Goal: Task Accomplishment & Management: Use online tool/utility

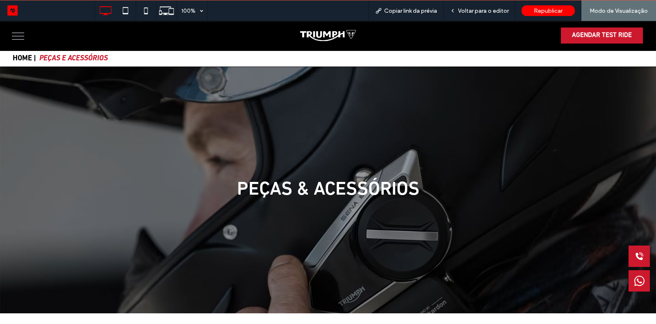
click at [25, 34] on button "menu" at bounding box center [17, 35] width 21 height 21
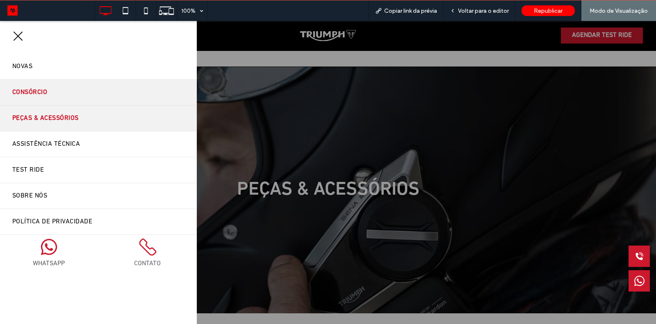
click at [56, 91] on link "Consórcio" at bounding box center [98, 92] width 197 height 25
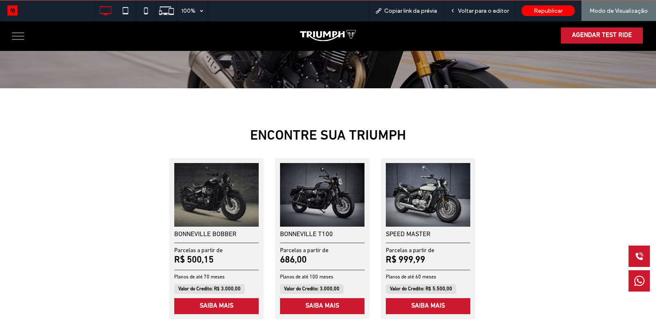
scroll to position [231, 0]
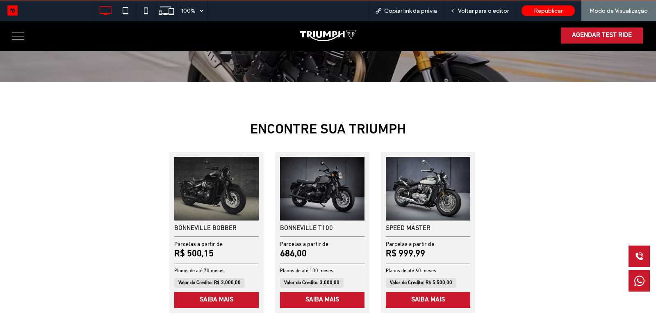
click at [311, 221] on div "BONNEVILLE T100 Parcelas a partir de 686,00 Planos de até 100 meses Valor do Cr…" at bounding box center [322, 232] width 94 height 161
click at [467, 14] on div "Voltar para o editor" at bounding box center [480, 10] width 72 height 21
click at [486, 11] on span "Voltar para o editor" at bounding box center [483, 10] width 51 height 7
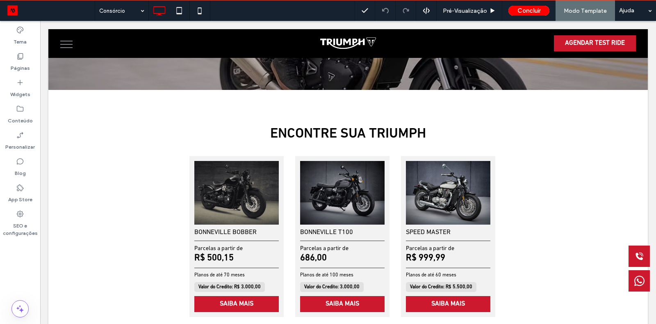
scroll to position [230, 0]
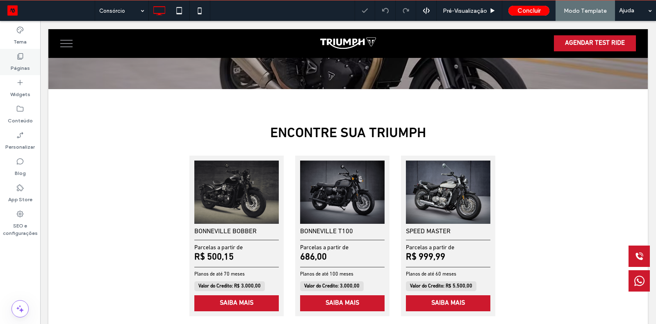
click at [20, 62] on label "Páginas" at bounding box center [20, 65] width 19 height 11
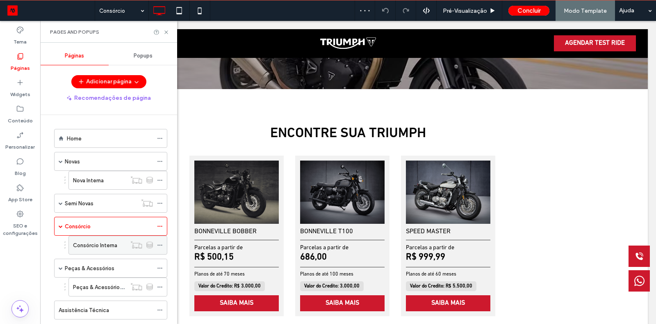
click at [100, 239] on label "Consórcio Interna" at bounding box center [95, 245] width 44 height 14
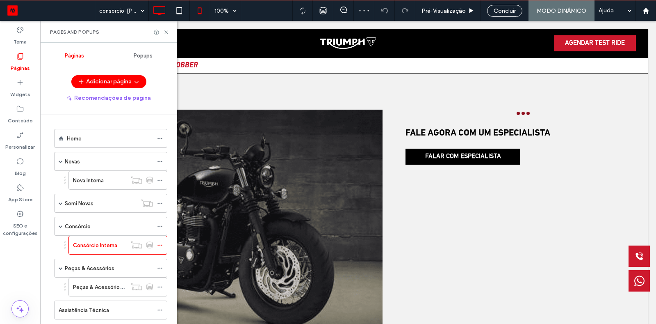
scroll to position [0, 0]
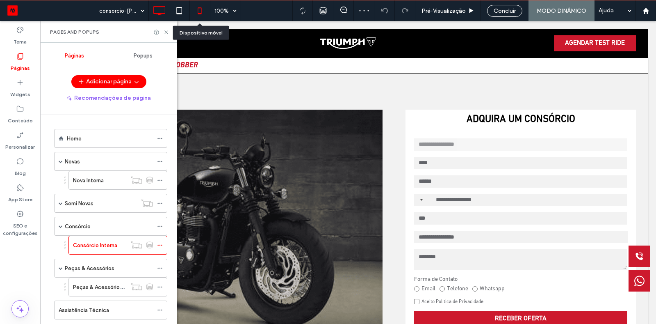
click at [198, 10] on use at bounding box center [200, 10] width 4 height 7
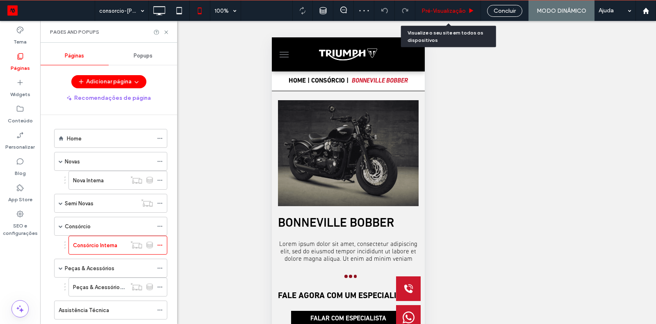
click at [441, 18] on div "Pré-Visualizaçāo" at bounding box center [448, 10] width 66 height 21
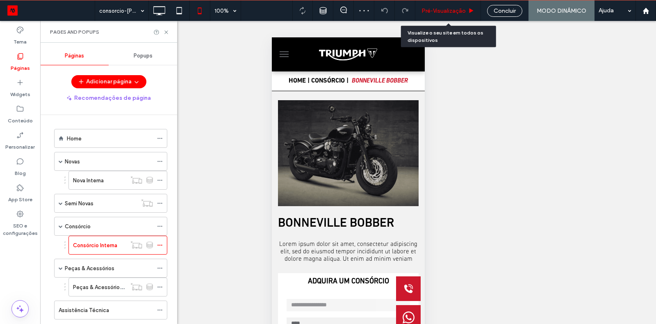
click at [441, 18] on div "Pré-Visualizaçāo" at bounding box center [448, 10] width 66 height 21
click at [438, 11] on span "Pré-Visualizaçāo" at bounding box center [444, 10] width 44 height 7
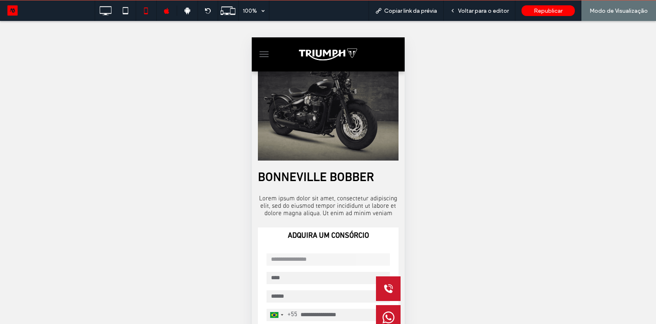
scroll to position [48, 0]
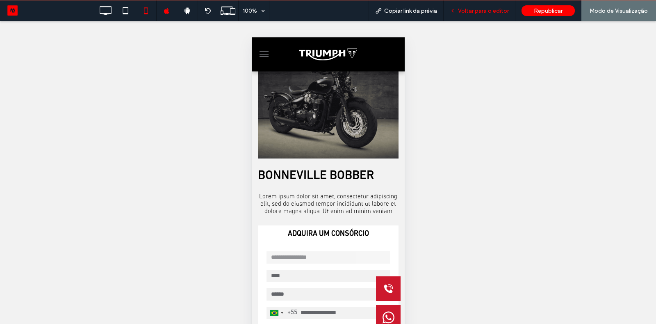
click at [497, 0] on div "Voltar para o editor" at bounding box center [480, 10] width 72 height 21
click at [471, 16] on div "Voltar para o editor" at bounding box center [480, 10] width 72 height 21
click at [461, 13] on span "Voltar para o editor" at bounding box center [483, 10] width 51 height 7
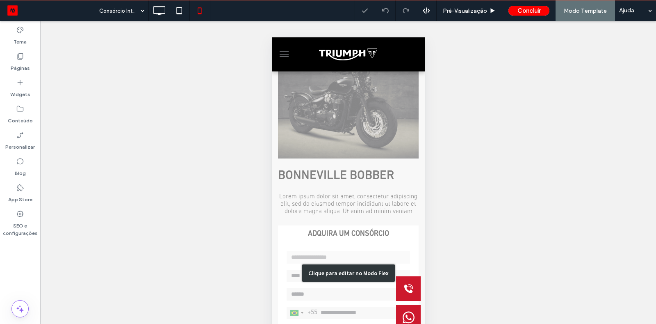
click at [363, 192] on div "Clique para editar no Modo Flex" at bounding box center [347, 272] width 153 height 459
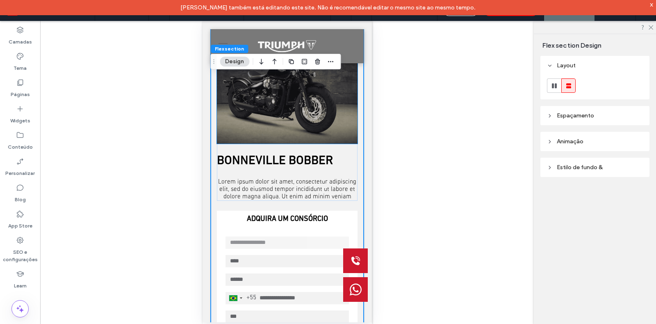
scroll to position [63, 0]
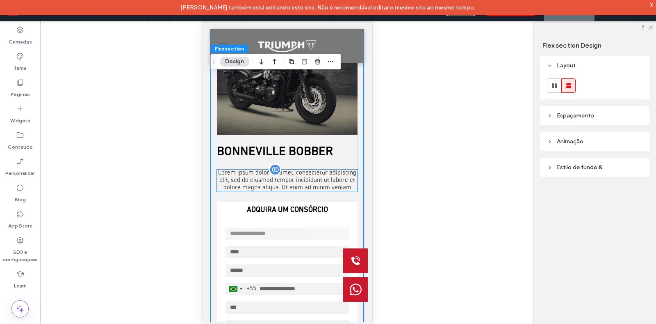
click at [291, 178] on div "Lorem ipsum dolor sit amet, consectetur adipiscing elit, sed do eiusmod tempor …" at bounding box center [287, 180] width 141 height 22
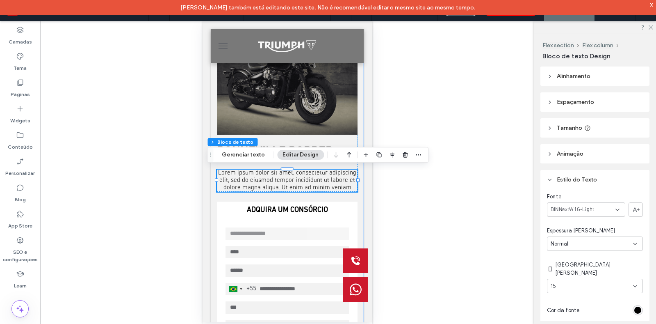
click at [578, 77] on span "Alinhamento" at bounding box center [574, 76] width 34 height 7
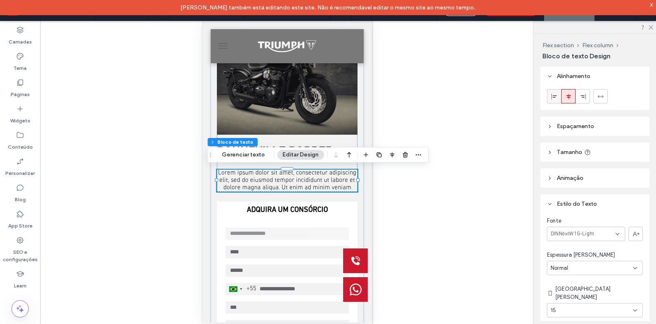
click at [552, 94] on icon at bounding box center [554, 96] width 7 height 7
click at [389, 156] on use "button" at bounding box center [391, 155] width 5 height 6
click at [369, 171] on icon "flex-start" at bounding box center [370, 170] width 7 height 7
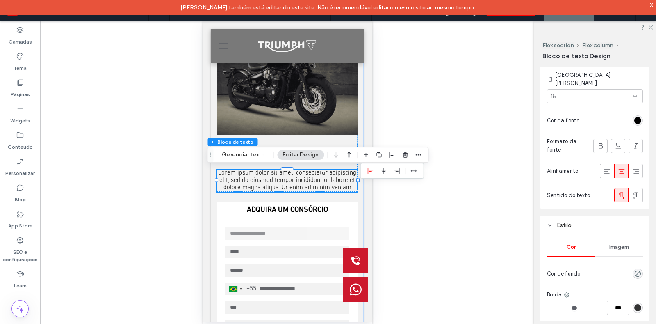
scroll to position [222, 0]
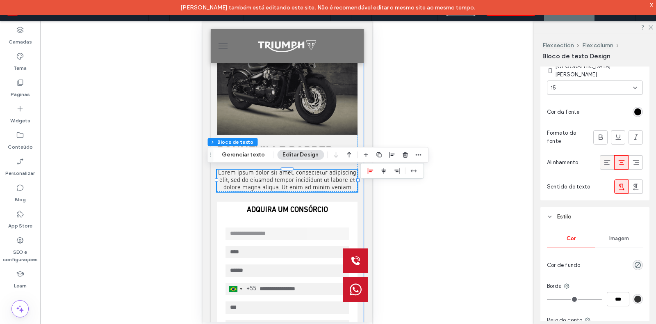
click at [607, 158] on icon at bounding box center [607, 162] width 8 height 8
click at [606, 158] on icon at bounding box center [607, 162] width 8 height 8
click at [328, 144] on div "BONNEVILLE BOBBER" at bounding box center [287, 151] width 141 height 15
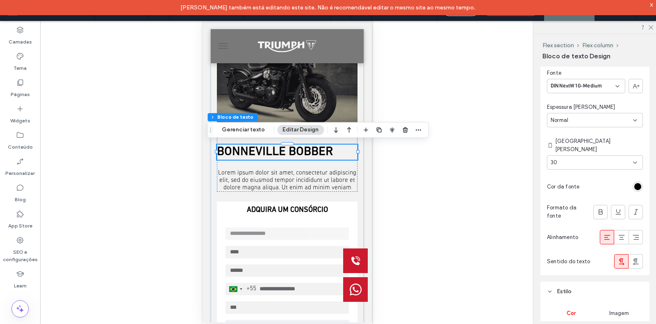
scroll to position [227, 0]
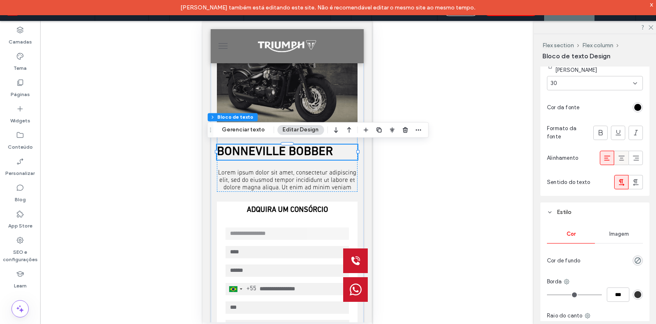
click at [619, 155] on use at bounding box center [621, 157] width 6 height 5
click at [412, 96] on div "Reexibir? Sim" at bounding box center [287, 172] width 494 height 303
click at [499, 66] on div "Reexibir? Sim" at bounding box center [287, 172] width 494 height 303
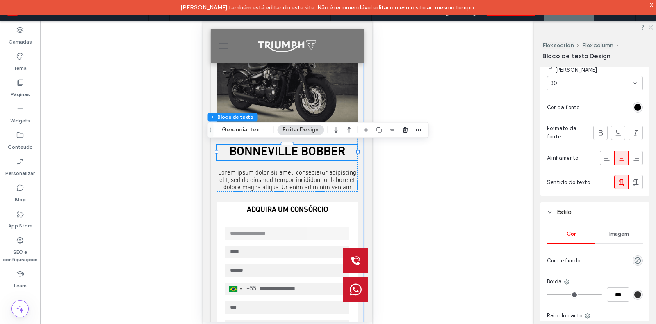
click at [651, 25] on icon at bounding box center [650, 26] width 5 height 5
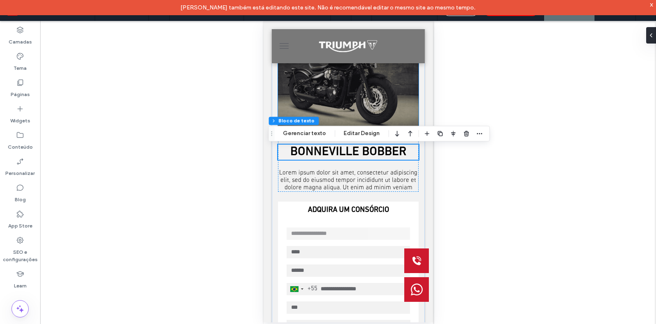
scroll to position [0, 0]
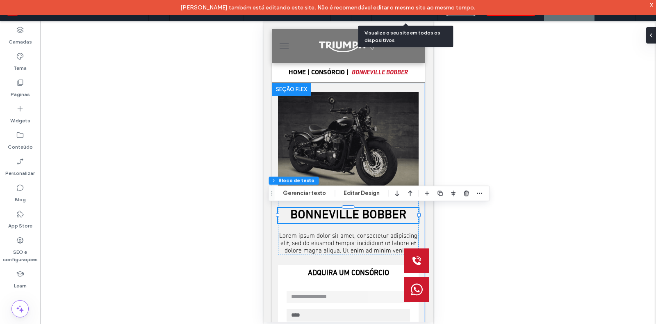
click at [422, 17] on div "Pré-Visualizaçāo" at bounding box center [405, 10] width 66 height 21
click at [650, 10] on div "[PERSON_NAME] também está editando este site. Não é recomendável editar o mesmo…" at bounding box center [328, 7] width 656 height 15
click at [651, 6] on div "x" at bounding box center [652, 4] width 4 height 7
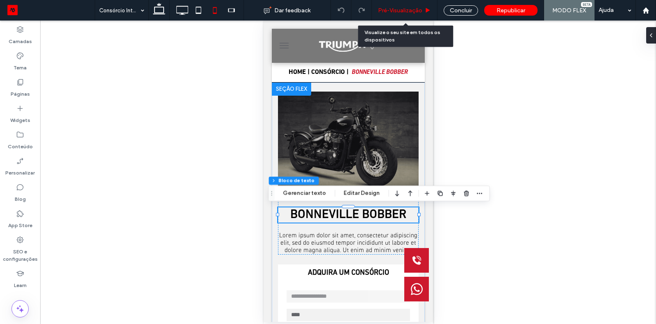
click at [413, 10] on span "Pré-Visualizaçāo" at bounding box center [400, 10] width 44 height 7
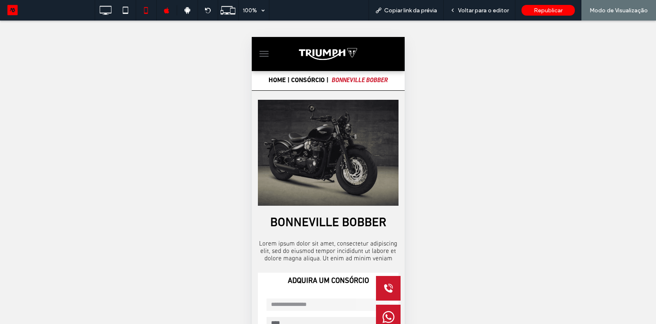
click at [413, 10] on span "Copiar link da prévia" at bounding box center [410, 10] width 53 height 7
click at [265, 52] on button "menu" at bounding box center [263, 54] width 16 height 16
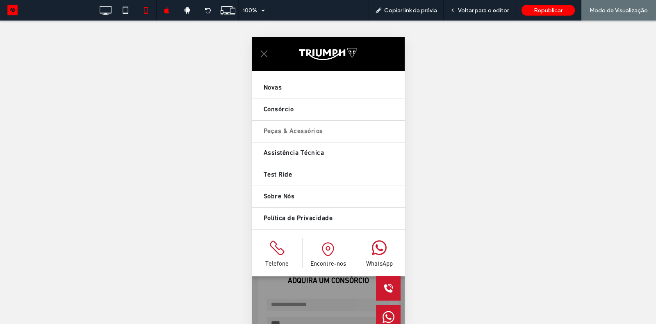
click at [279, 136] on span "Peças & Acessórios" at bounding box center [292, 131] width 59 height 13
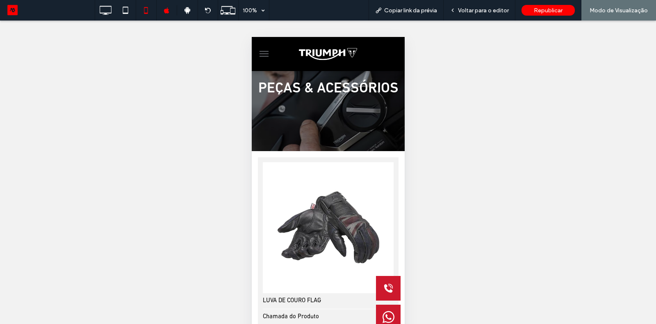
scroll to position [263, 0]
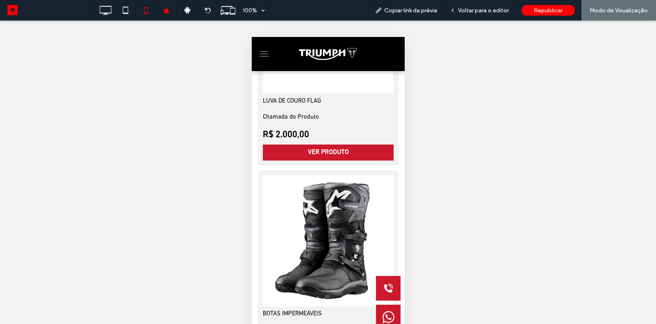
click at [340, 195] on img at bounding box center [327, 240] width 137 height 137
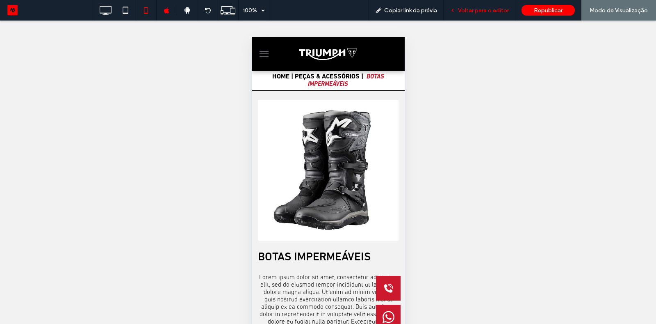
scroll to position [0, 0]
click at [479, 11] on span "Voltar para o editor" at bounding box center [483, 10] width 51 height 7
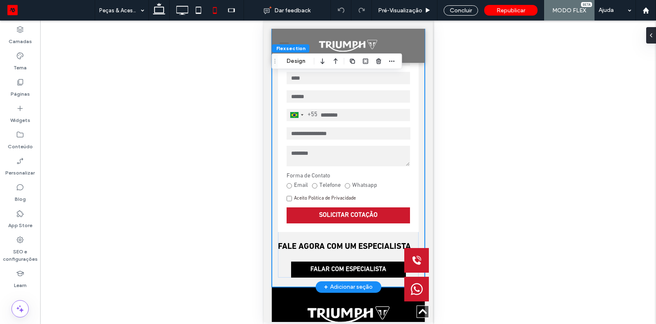
scroll to position [136, 0]
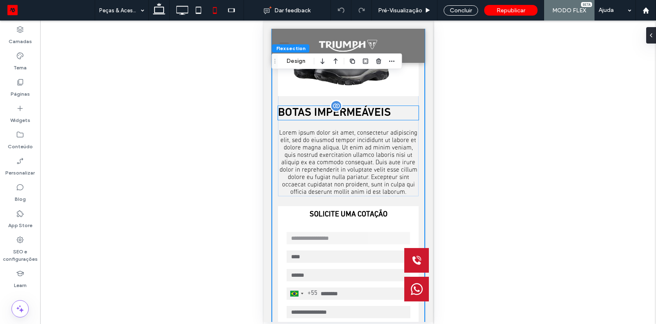
click at [358, 111] on span "BOTAS IMPERMEÁVEIS" at bounding box center [334, 112] width 113 height 11
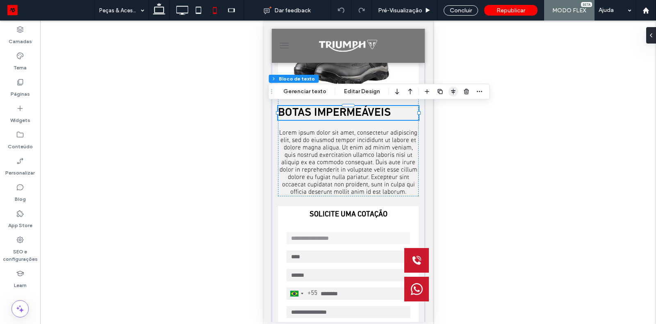
click at [450, 92] on icon "button" at bounding box center [453, 91] width 7 height 7
click at [357, 91] on button "Editar Design" at bounding box center [362, 92] width 47 height 10
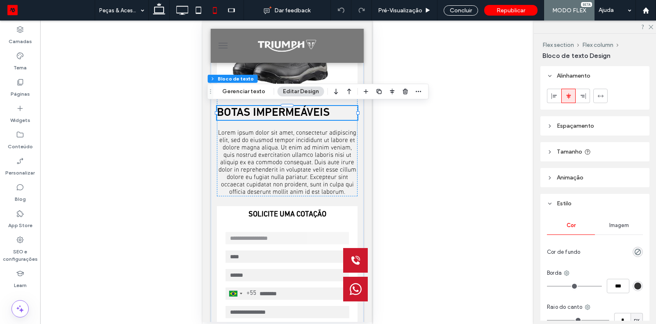
scroll to position [45, 0]
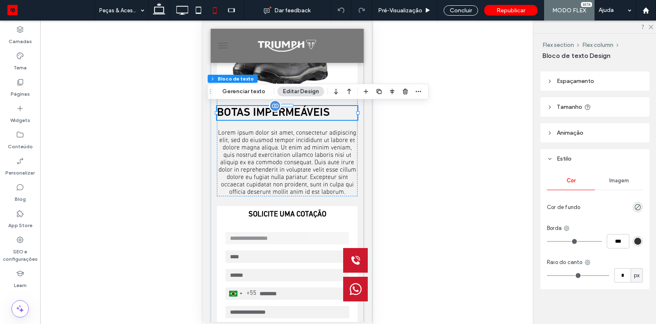
click at [316, 116] on span "BOTAS IMPERMEÁVEIS" at bounding box center [273, 112] width 113 height 11
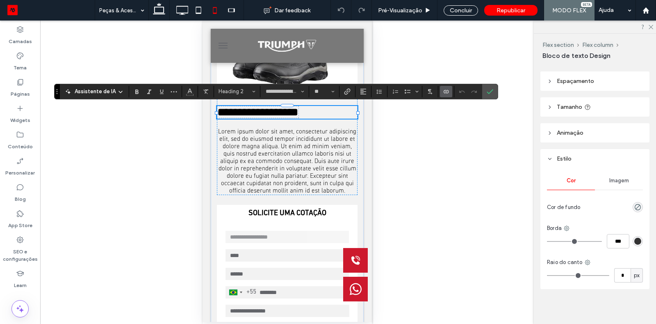
click at [298, 116] on span "**********" at bounding box center [257, 111] width 81 height 11
click at [365, 88] on button "Alinhamento" at bounding box center [363, 91] width 12 height 11
click at [368, 119] on icon "ui.textEditor.alignment.center" at bounding box center [369, 116] width 7 height 7
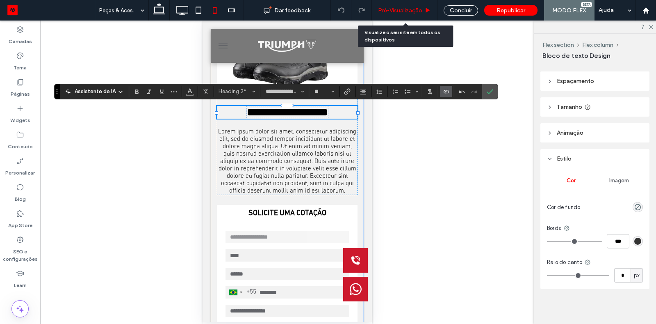
click at [414, 2] on div "Pré-Visualizaçāo" at bounding box center [405, 10] width 66 height 21
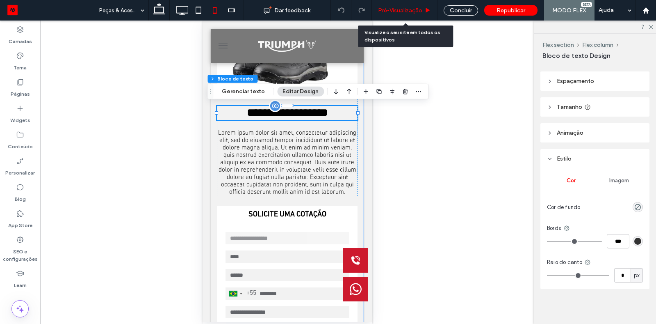
click at [414, 2] on div "Pré-Visualizaçāo" at bounding box center [405, 10] width 66 height 21
click at [417, 9] on span "Pré-Visualizaçāo" at bounding box center [400, 10] width 44 height 7
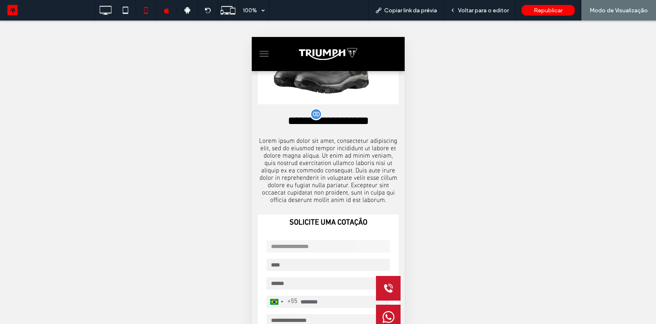
click at [417, 9] on span "Copiar link da prévia" at bounding box center [410, 10] width 53 height 7
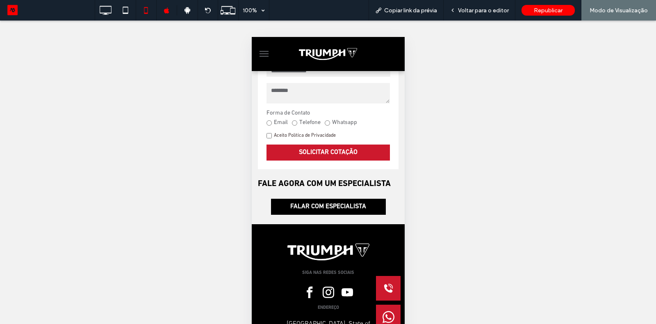
scroll to position [369, 0]
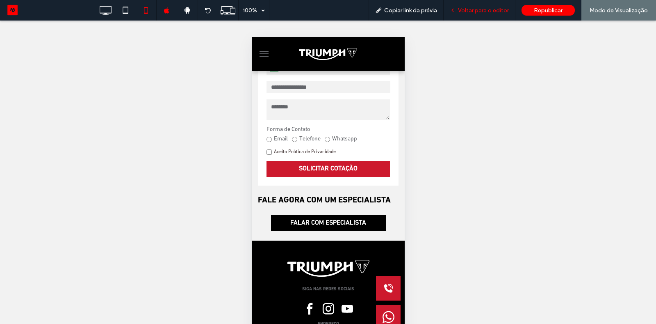
click at [470, 13] on span "Voltar para o editor" at bounding box center [483, 10] width 51 height 7
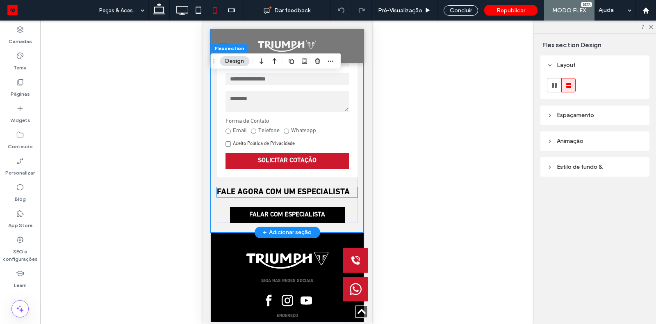
click at [295, 188] on span "FALE AGORA COM UM ESPECIALISTA" at bounding box center [283, 192] width 133 height 8
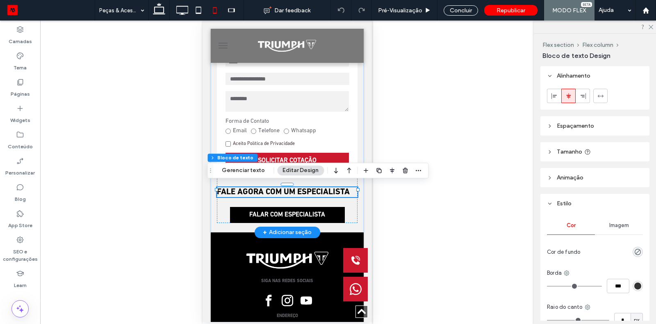
click at [274, 188] on span "FALE AGORA COM UM ESPECIALISTA" at bounding box center [283, 192] width 133 height 8
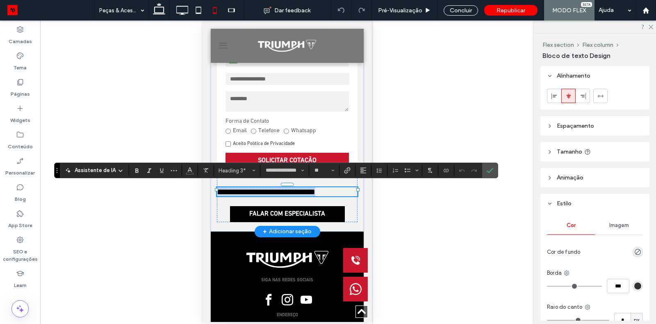
click at [274, 187] on span "**********" at bounding box center [266, 191] width 98 height 8
click at [363, 176] on button "Alinhamento" at bounding box center [363, 169] width 12 height 11
click at [367, 194] on use "ui.textEditor.alignment.center" at bounding box center [370, 196] width 6 height 6
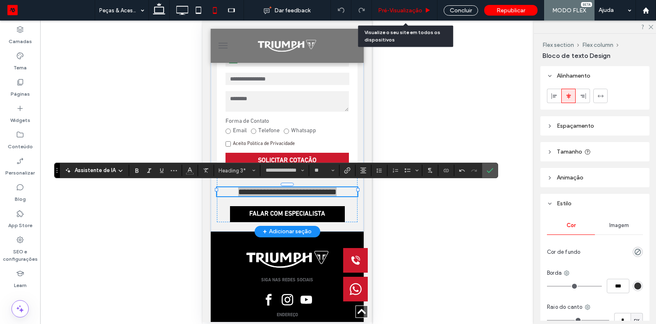
click at [410, 5] on div "Pré-Visualizaçāo" at bounding box center [405, 10] width 66 height 21
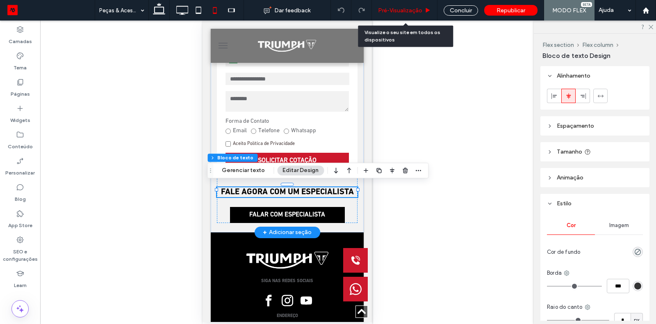
click at [410, 5] on div "Pré-Visualizaçāo" at bounding box center [405, 10] width 66 height 21
click at [420, 10] on span "Pré-Visualizaçāo" at bounding box center [400, 10] width 44 height 7
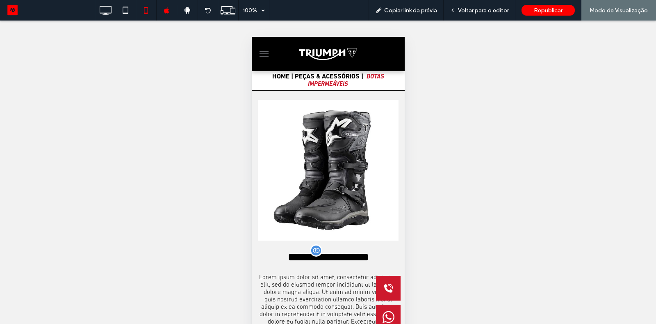
click at [259, 53] on button "menu" at bounding box center [263, 54] width 16 height 16
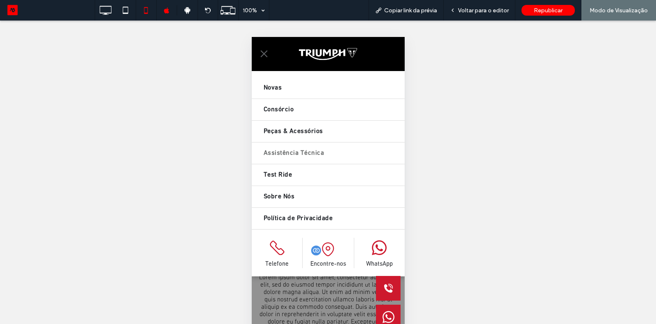
click at [282, 155] on span "Assistência Técnica" at bounding box center [293, 152] width 60 height 13
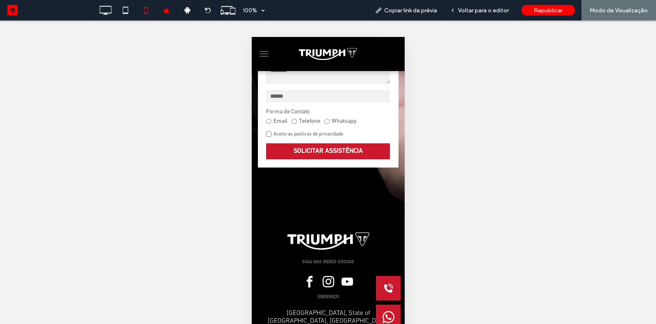
scroll to position [315, 0]
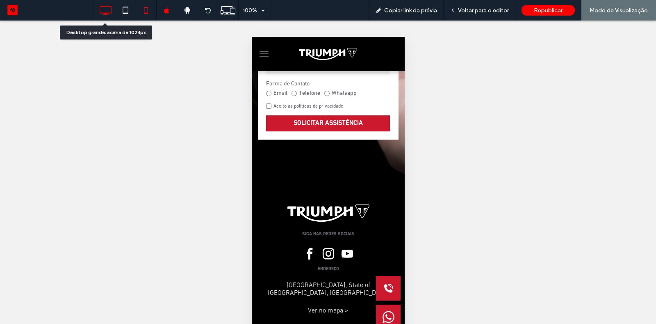
click at [108, 15] on icon at bounding box center [105, 10] width 16 height 16
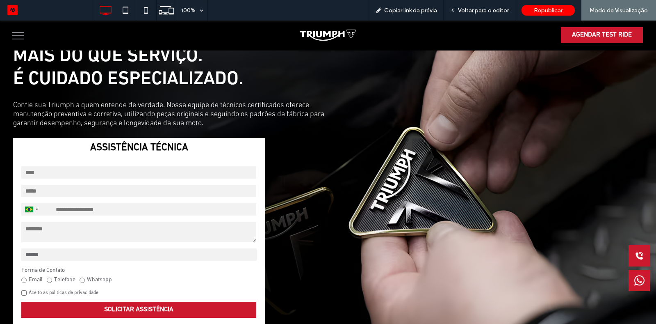
scroll to position [0, 0]
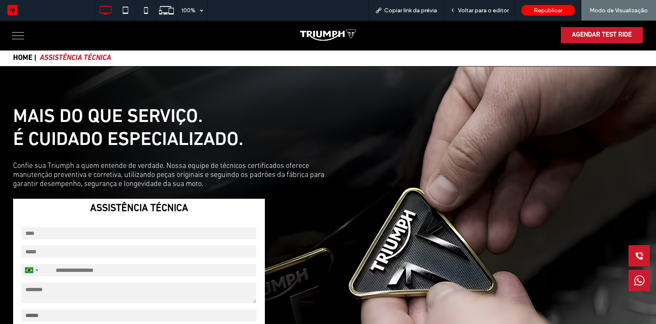
click at [19, 34] on button "menu" at bounding box center [17, 35] width 21 height 21
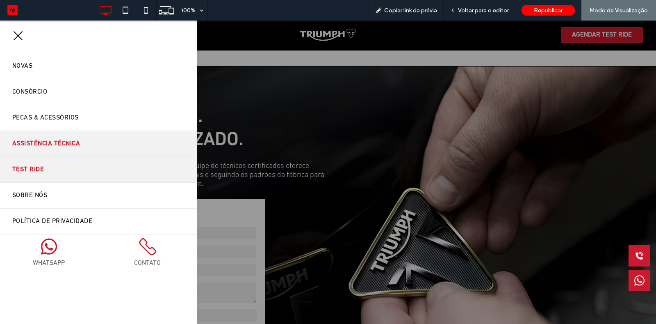
click at [55, 172] on link "Test Ride" at bounding box center [98, 169] width 197 height 25
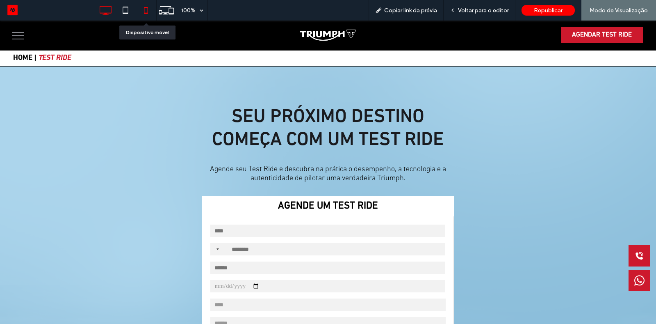
click at [148, 7] on icon at bounding box center [146, 10] width 16 height 16
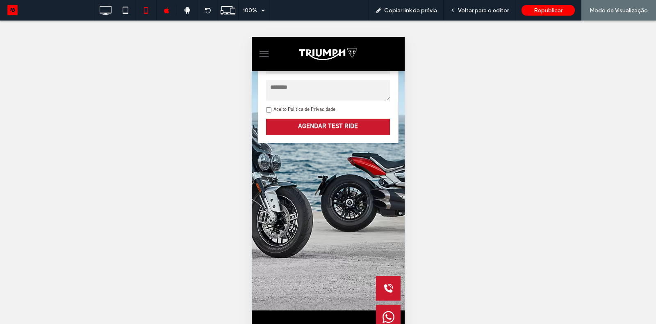
scroll to position [303, 0]
